Goal: Communication & Community: Share content

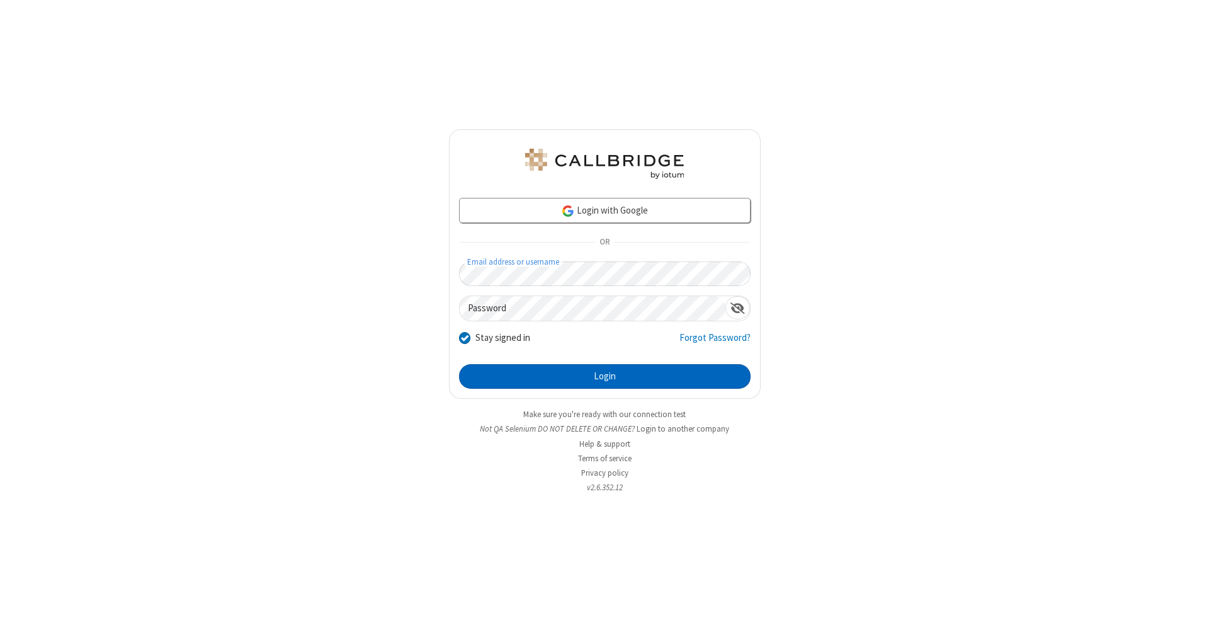
click at [605, 377] on button "Login" at bounding box center [605, 376] width 292 height 25
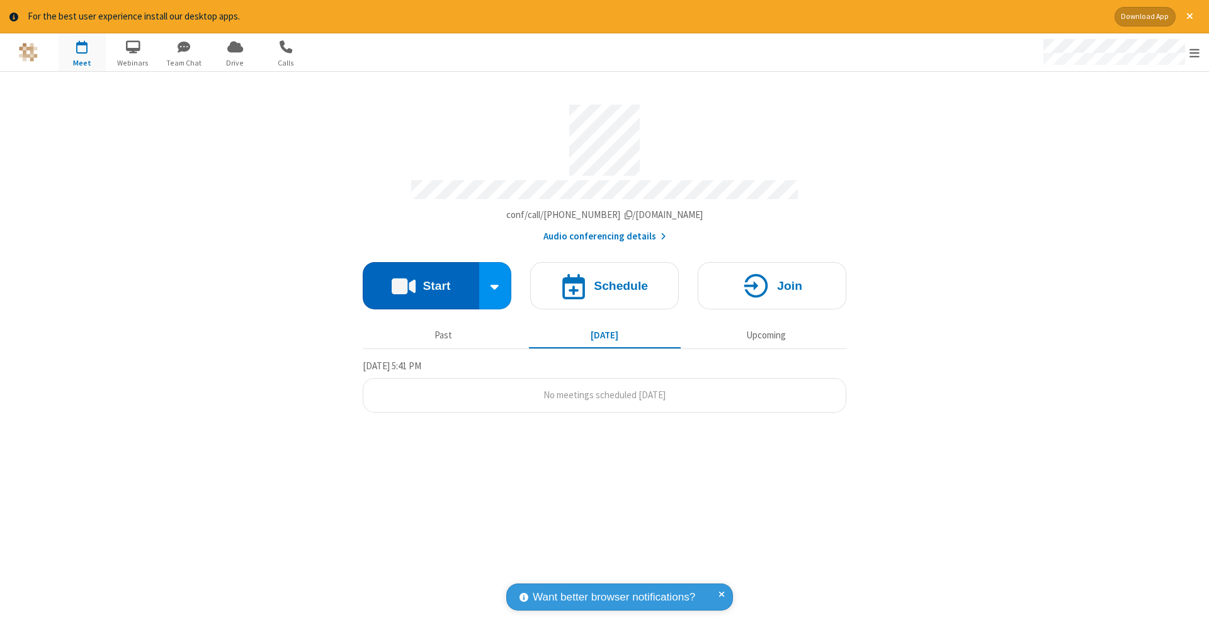
click at [421, 279] on button "Start" at bounding box center [421, 285] width 117 height 47
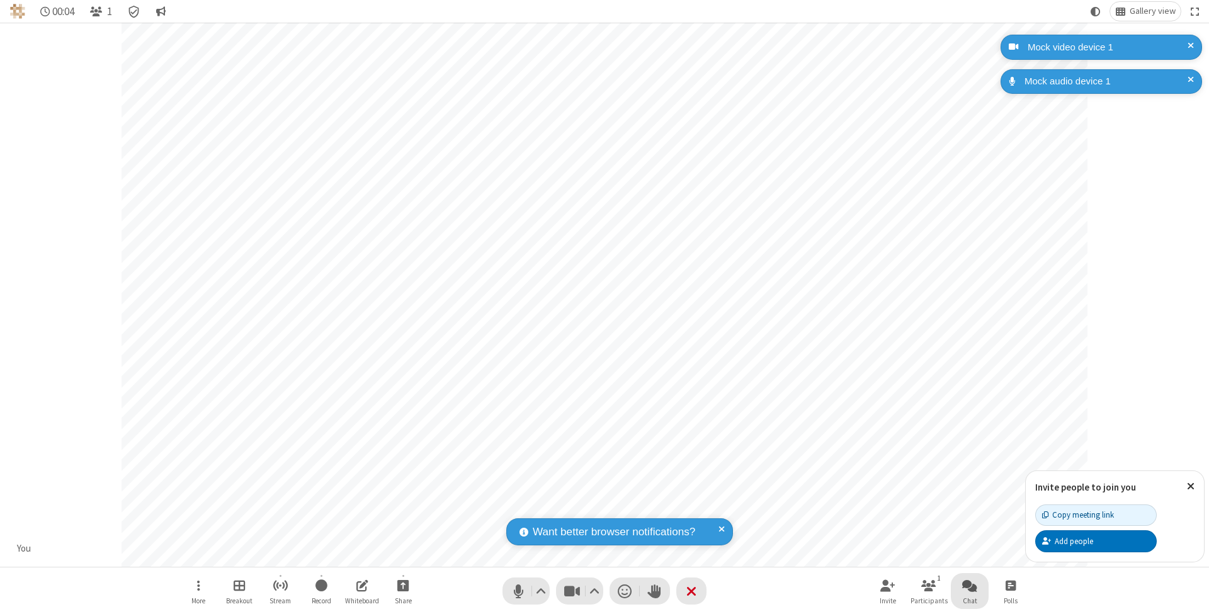
click at [969, 585] on span "Open chat" at bounding box center [969, 585] width 15 height 16
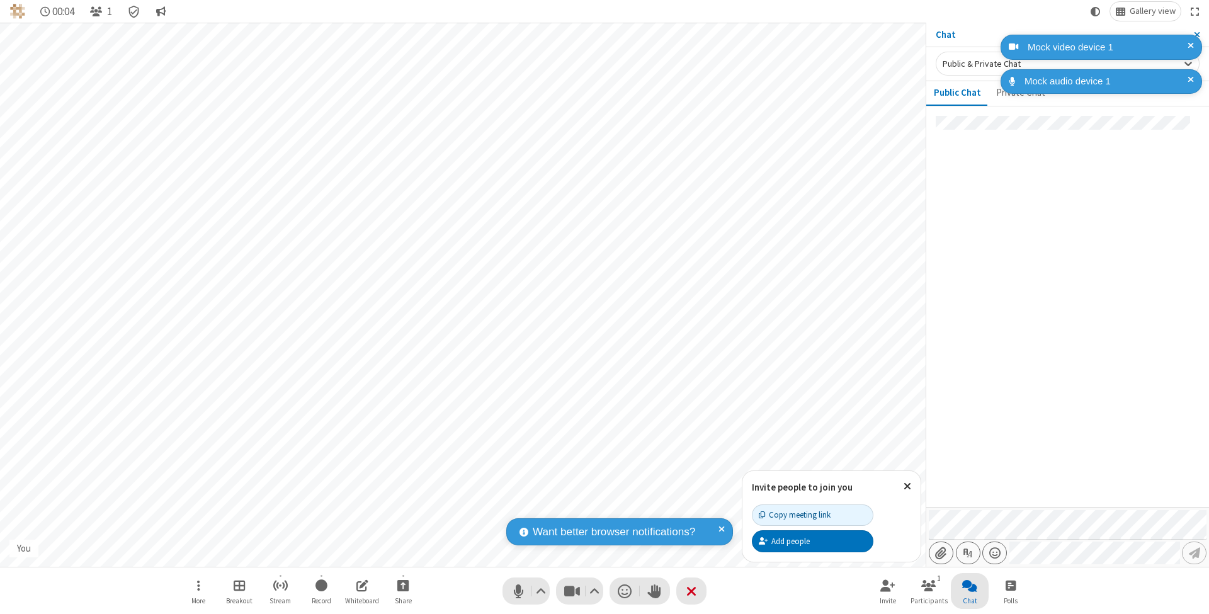
type input "C:\fakepath\doc_test.docx"
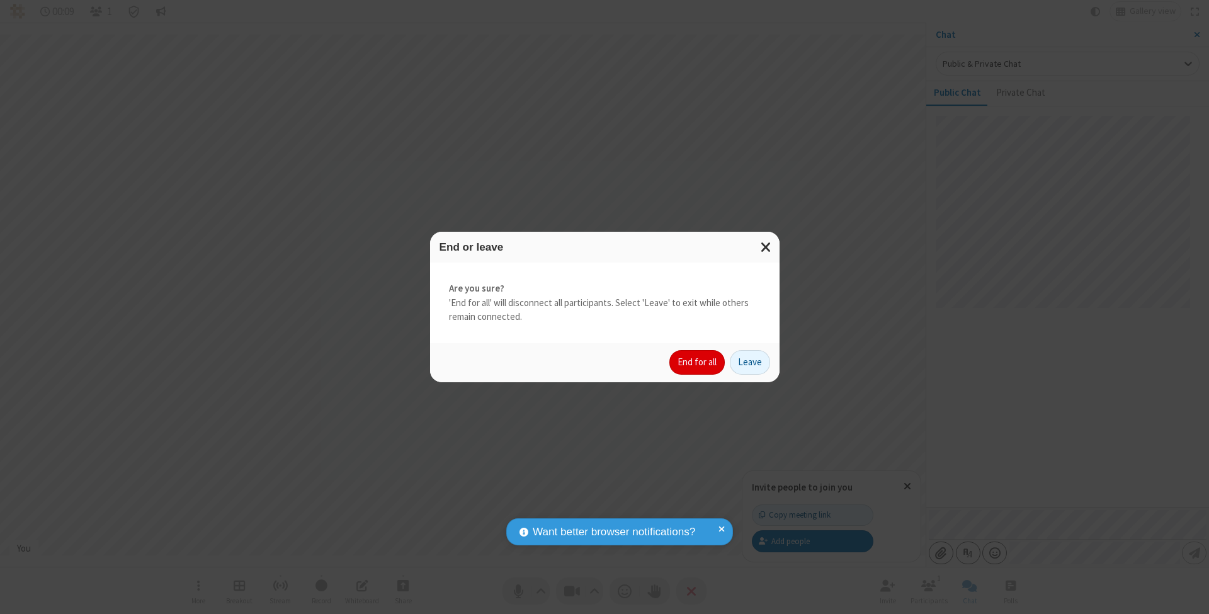
click at [698, 361] on button "End for all" at bounding box center [696, 362] width 55 height 25
